Goal: Task Accomplishment & Management: Manage account settings

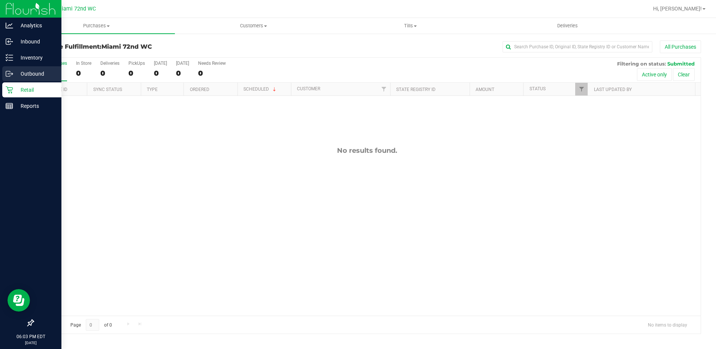
click at [22, 78] on div "Outbound" at bounding box center [31, 73] width 59 height 15
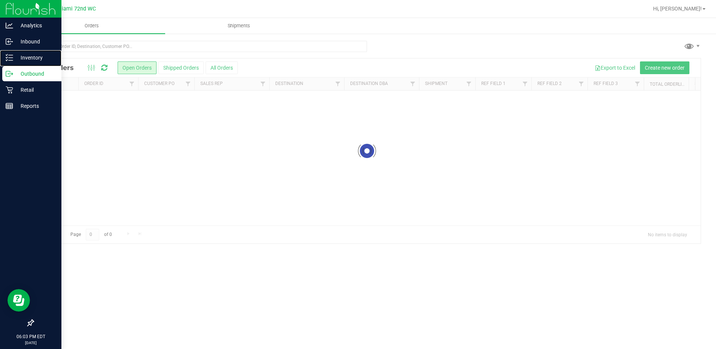
click at [34, 61] on p "Inventory" at bounding box center [35, 57] width 45 height 9
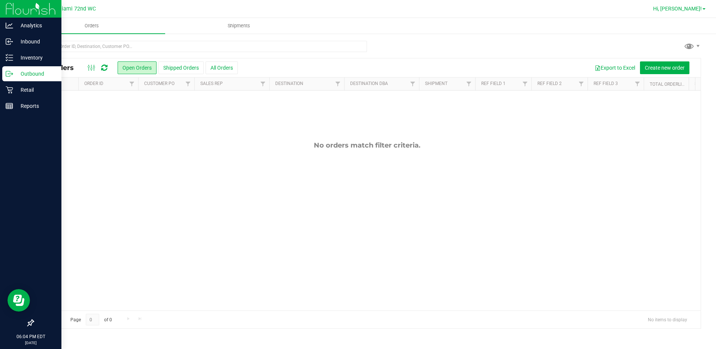
click at [686, 12] on link "Hi, [PERSON_NAME]!" at bounding box center [679, 9] width 58 height 8
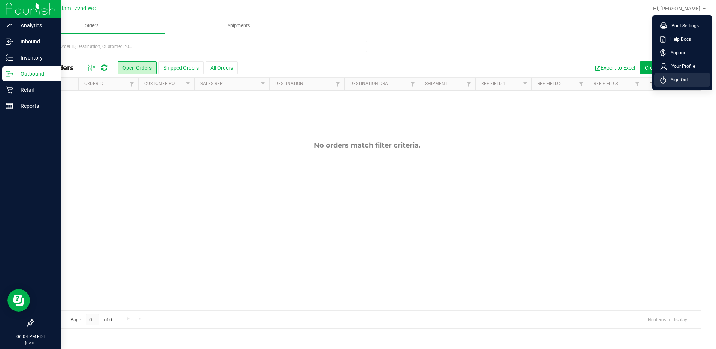
click at [678, 78] on span "Sign Out" at bounding box center [678, 79] width 22 height 7
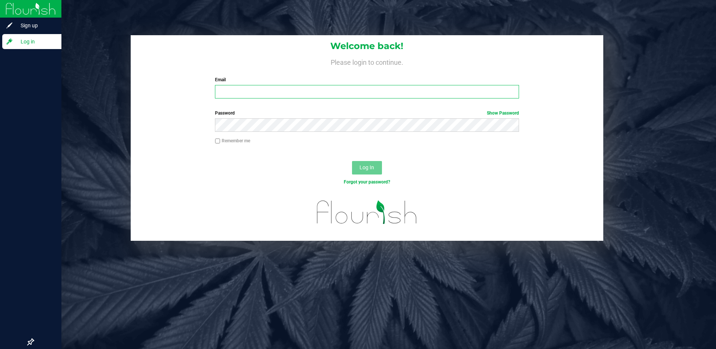
click at [287, 95] on input "Email" at bounding box center [367, 91] width 304 height 13
type input "[EMAIL_ADDRESS][DOMAIN_NAME]"
click at [352, 161] on button "Log In" at bounding box center [367, 167] width 30 height 13
